Goal: Obtain resource: Obtain resource

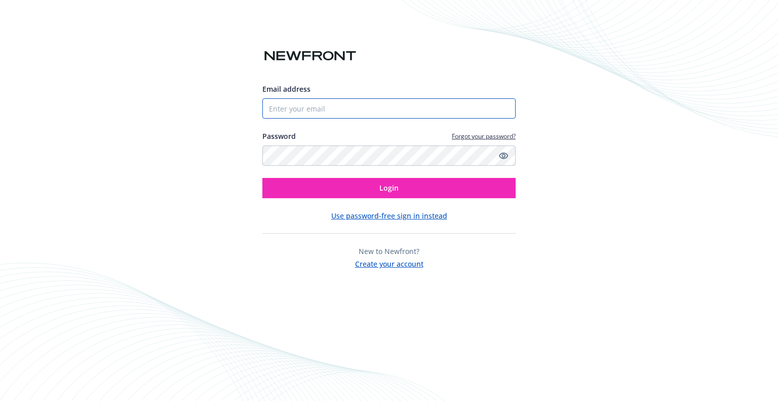
type input "[EMAIL_ADDRESS][PERSON_NAME][DOMAIN_NAME]"
click at [365, 174] on div "Email address [EMAIL_ADDRESS][PERSON_NAME][DOMAIN_NAME] Password Forgot your pa…" at bounding box center [388, 141] width 253 height 115
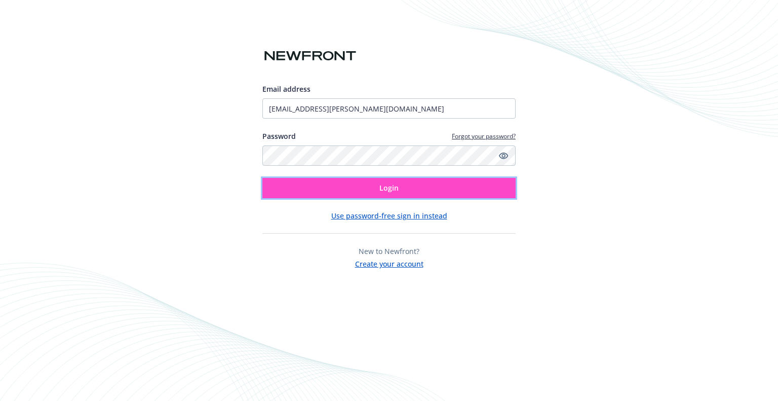
click at [361, 186] on button "Login" at bounding box center [388, 188] width 253 height 20
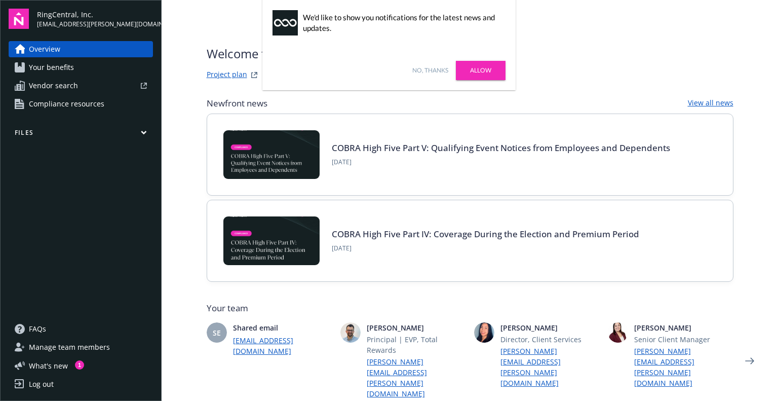
click at [44, 131] on button "Files" at bounding box center [81, 134] width 144 height 13
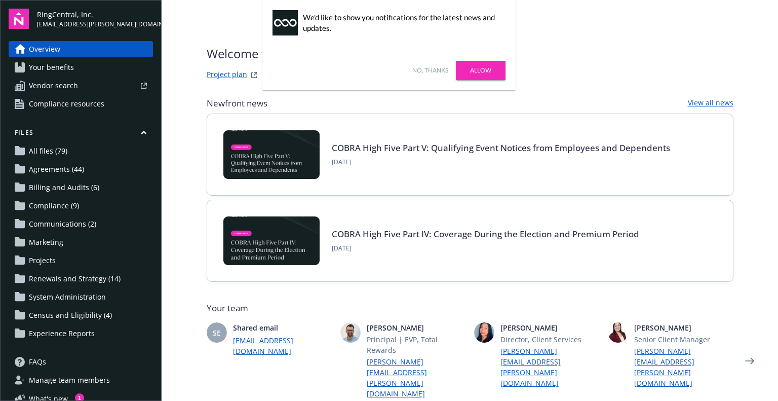
click at [81, 279] on span "Renewals and Strategy (14)" at bounding box center [75, 279] width 92 height 16
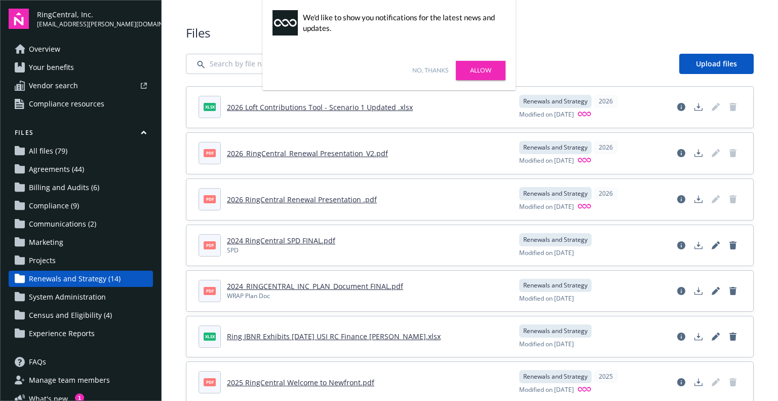
click at [425, 67] on link "No, thanks" at bounding box center [430, 70] width 36 height 9
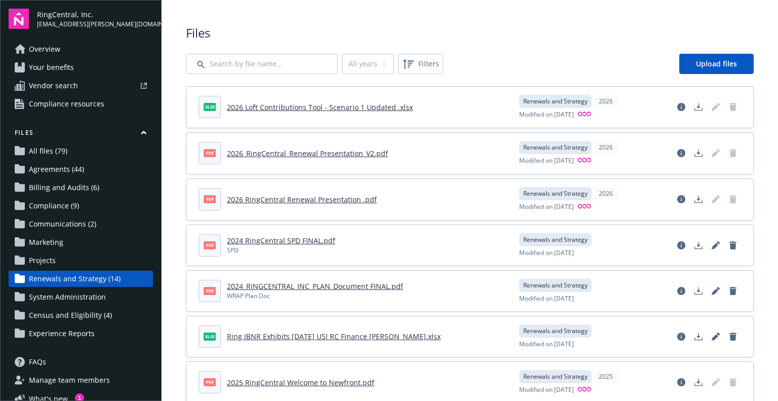
click at [306, 164] on header "pdf 2026_RingCentral_Renewal Presentation_V2.pdf" at bounding box center [353, 153] width 309 height 22
click at [316, 154] on link "2026_RingCentral_Renewal Presentation_V2.pdf" at bounding box center [307, 153] width 161 height 10
click at [318, 111] on link "2026 Loft Contributions Tool - Scenario 1 Updated .xlsx" at bounding box center [320, 107] width 186 height 10
click at [77, 313] on span "Census and Eligibility (4)" at bounding box center [70, 315] width 83 height 16
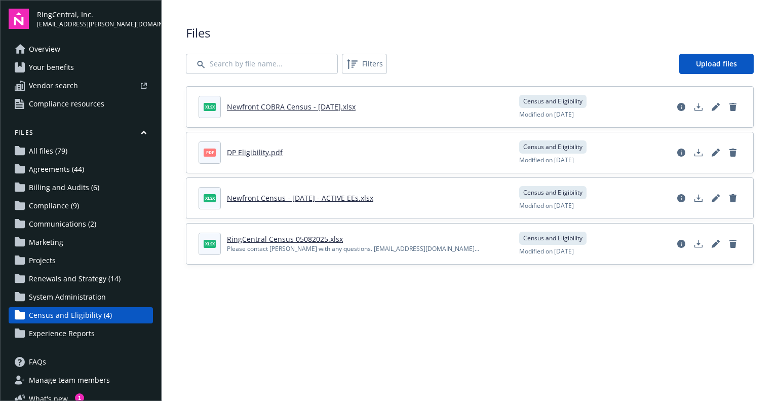
click at [60, 301] on span "System Administration" at bounding box center [67, 297] width 77 height 16
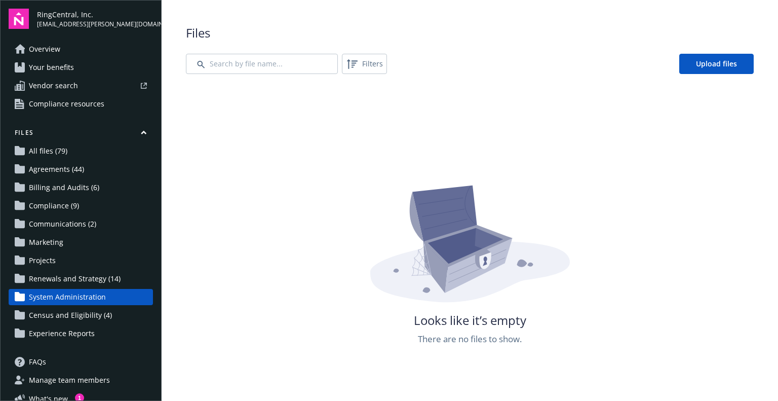
click at [61, 280] on span "Renewals and Strategy (14)" at bounding box center [75, 279] width 92 height 16
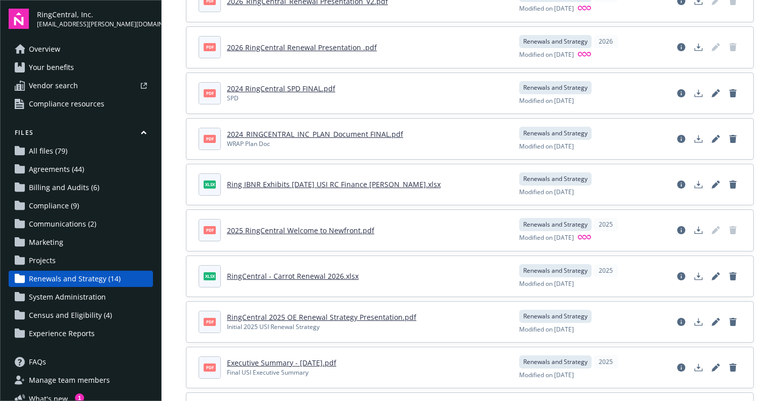
scroll to position [203, 0]
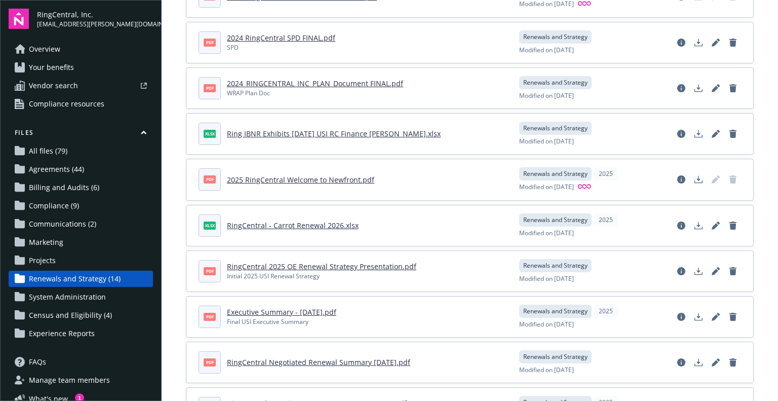
click at [284, 264] on link "RingCentral 2025 OE Renewal Strategy Presentation.pdf" at bounding box center [321, 266] width 189 height 10
click at [55, 221] on span "Communications (2)" at bounding box center [62, 224] width 67 height 16
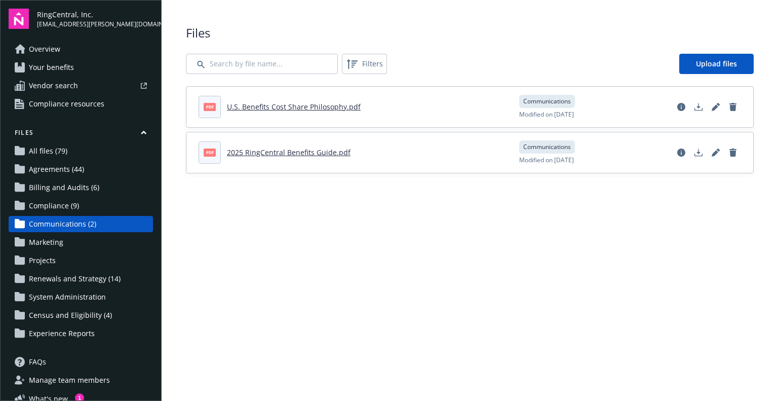
click at [45, 206] on span "Compliance (9)" at bounding box center [54, 206] width 50 height 16
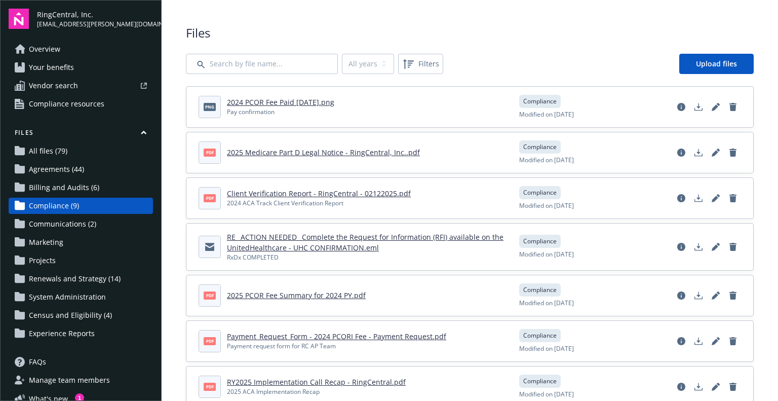
click at [49, 149] on span "All files (79)" at bounding box center [48, 151] width 39 height 16
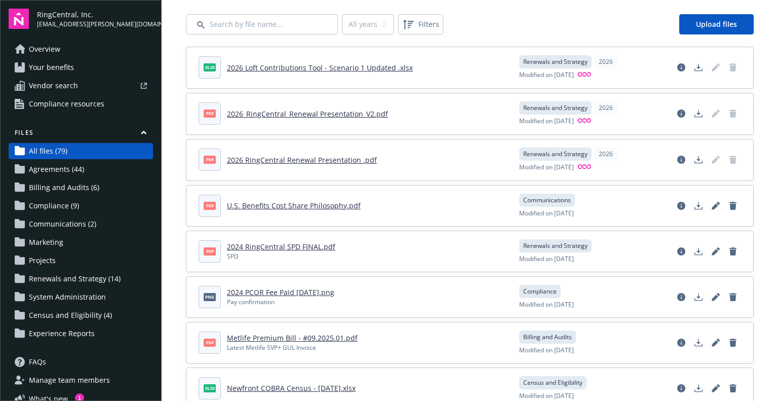
scroll to position [51, 0]
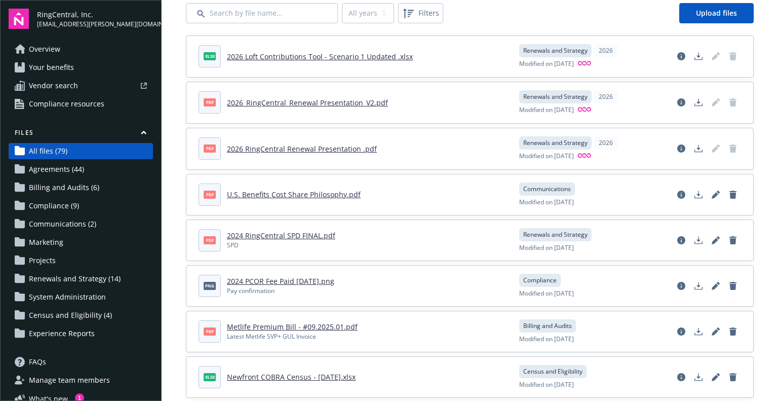
click at [343, 147] on link "2026 RingCentral Renewal Presentation .pdf" at bounding box center [302, 149] width 150 height 10
